Goal: Information Seeking & Learning: Learn about a topic

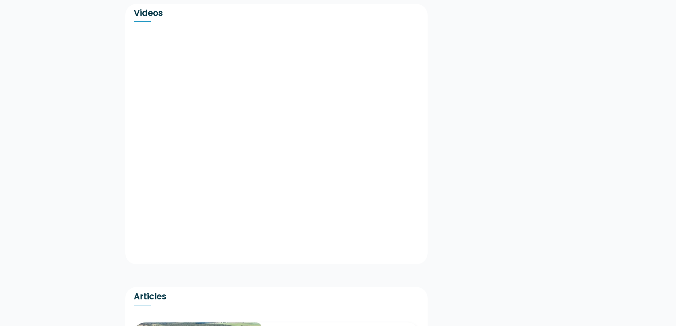
scroll to position [1135, 0]
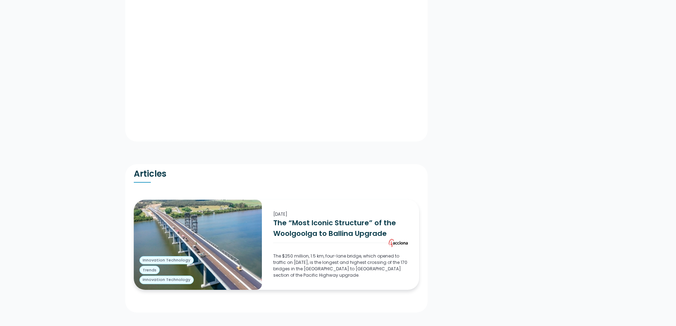
click at [207, 226] on img at bounding box center [198, 245] width 128 height 90
